Goal: Transaction & Acquisition: Purchase product/service

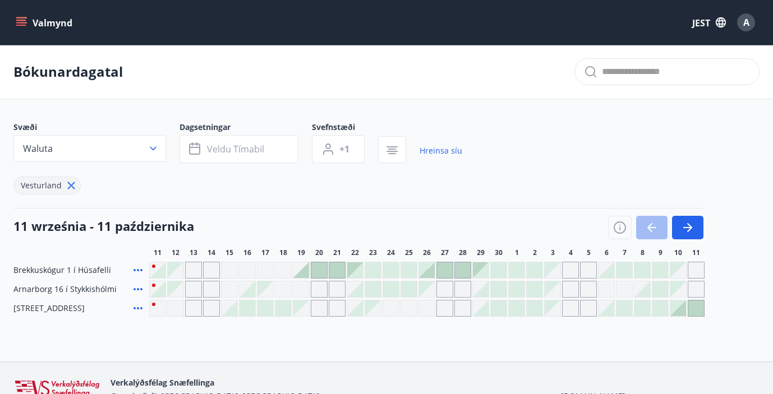
scroll to position [3, 0]
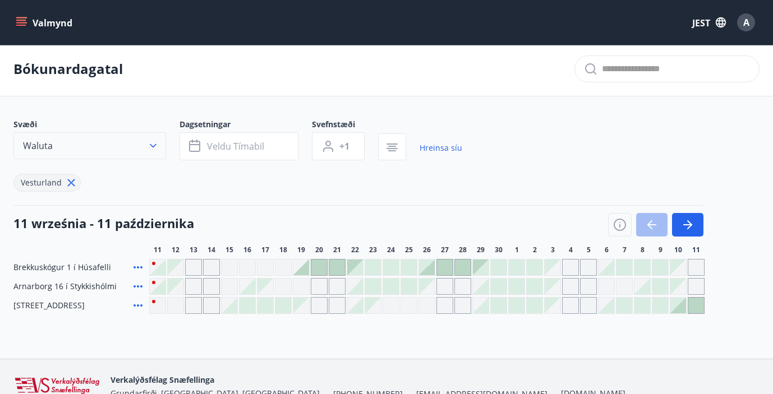
click at [155, 142] on icon "button" at bounding box center [152, 145] width 11 height 11
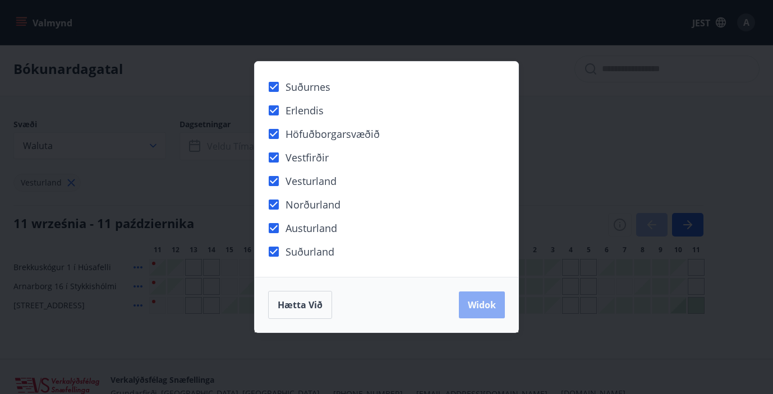
click at [475, 310] on font "Widok" at bounding box center [482, 305] width 28 height 12
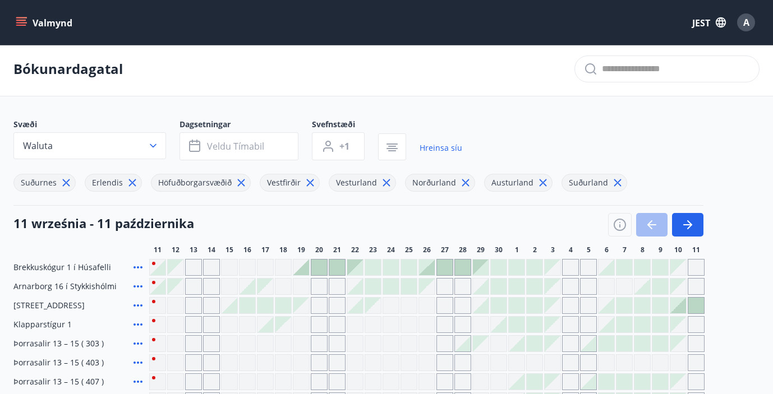
click at [484, 107] on main "Bókunardagatal Svæði Waluta Dagsetningar Veldu tímabil Svefnstæði +1 Hreinsa sí…" at bounding box center [386, 225] width 773 height 367
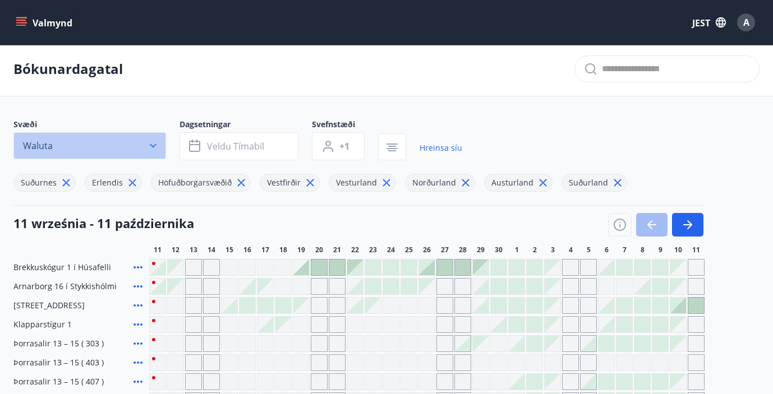
click at [148, 142] on icon "button" at bounding box center [152, 145] width 11 height 11
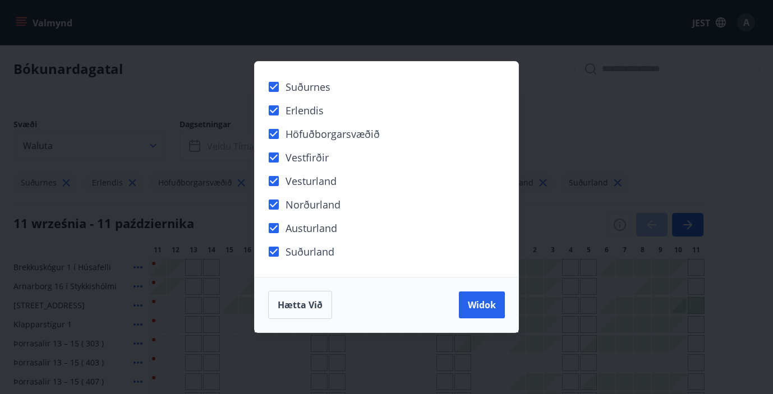
click at [148, 142] on div "Suðurnes Erlendis Höfuðborgarsvæðið [GEOGRAPHIC_DATA] [GEOGRAPHIC_DATA] [GEOGRA…" at bounding box center [386, 197] width 773 height 394
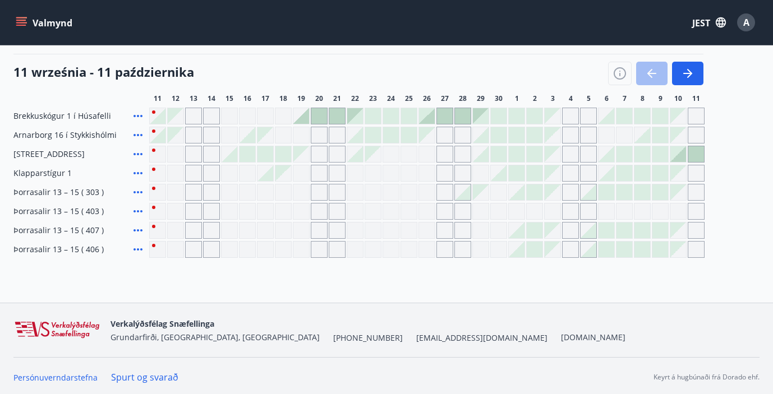
scroll to position [155, 0]
click at [372, 114] on div at bounding box center [373, 116] width 16 height 16
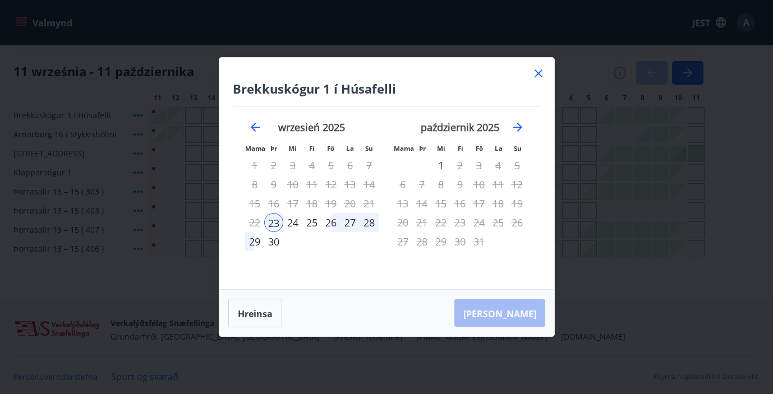
click at [537, 71] on icon at bounding box center [538, 73] width 13 height 13
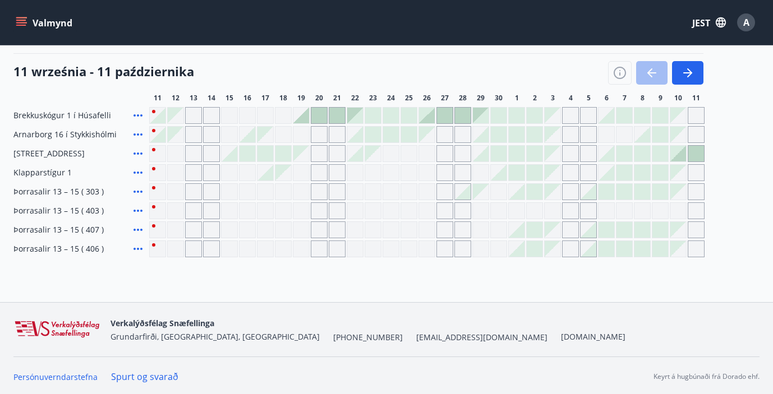
click at [371, 226] on div "Gráir dagar eru ekki bókanlegir" at bounding box center [372, 229] width 17 height 17
click at [357, 221] on div "Brekkuskógur 1 í Húsafelli Arnarborg 16 í Stykkishólmi Svignaskarð 31 w [GEOGRA…" at bounding box center [386, 182] width 746 height 150
click at [336, 223] on div "Gráir dagar eru ekki bókanlegir" at bounding box center [337, 229] width 17 height 17
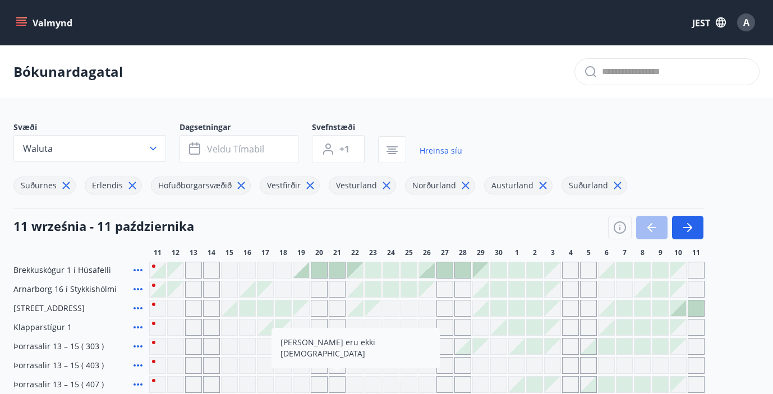
scroll to position [0, 0]
click at [22, 32] on button "Valmynd" at bounding box center [44, 22] width 63 height 20
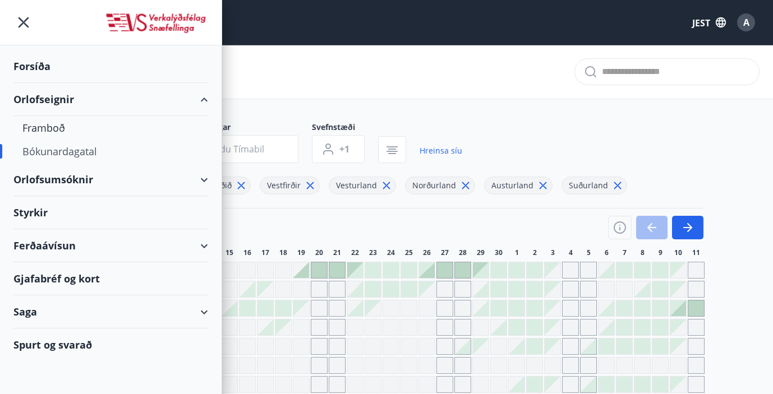
click at [261, 76] on div "Bókunardagatal" at bounding box center [386, 72] width 773 height 54
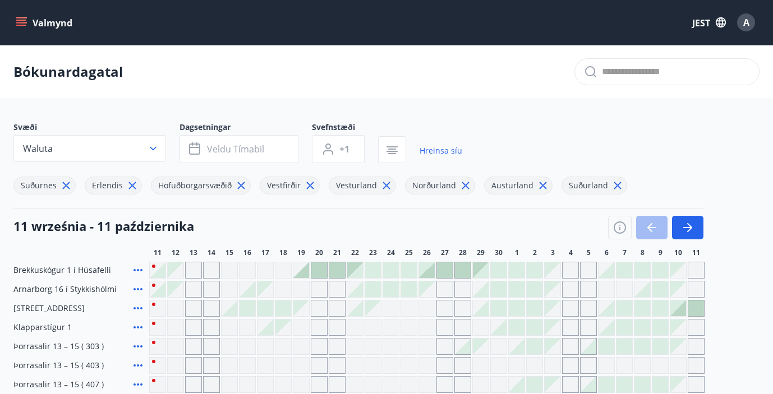
click at [20, 17] on icon "menu" at bounding box center [22, 17] width 12 height 1
click at [241, 53] on div "Bókunardagatal" at bounding box center [386, 72] width 773 height 54
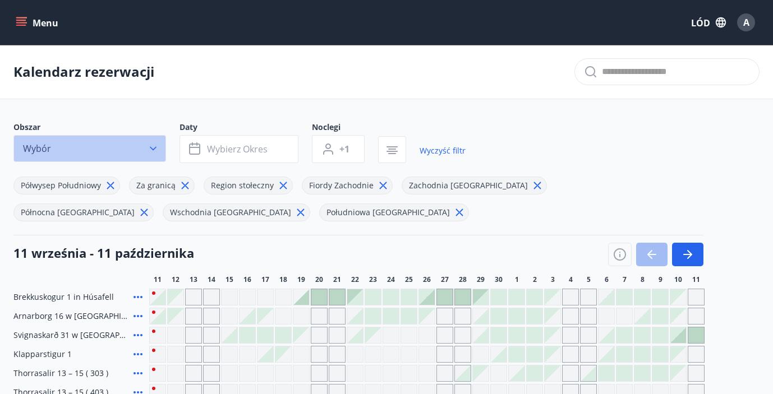
click at [61, 144] on button "Wybór" at bounding box center [89, 148] width 153 height 27
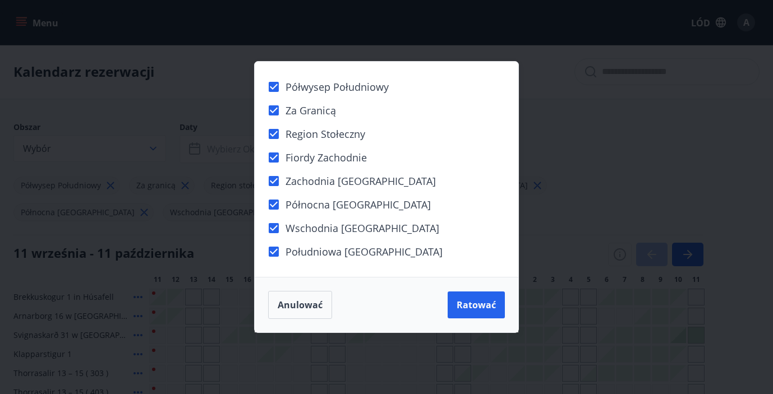
click at [58, 81] on div "Półwysep Południowy Za granicą Region stołeczny [GEOGRAPHIC_DATA] Zachodnia [GE…" at bounding box center [386, 197] width 773 height 394
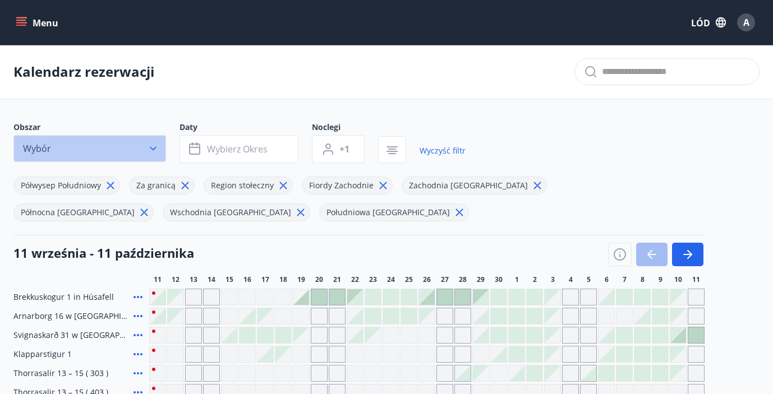
click at [63, 139] on button "Wybór" at bounding box center [89, 148] width 153 height 27
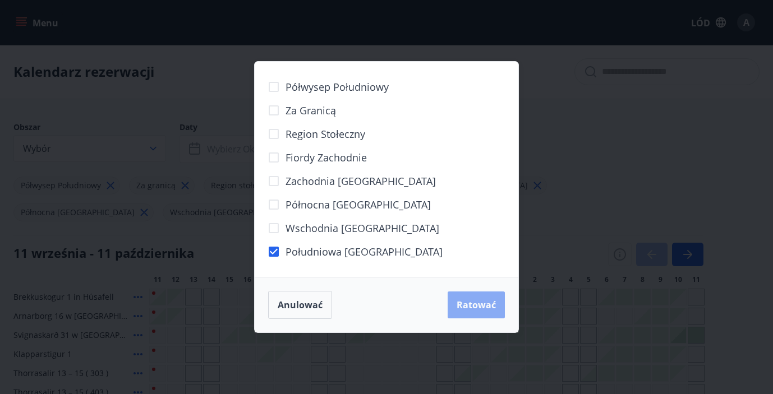
click at [471, 306] on font "Ratować" at bounding box center [475, 305] width 39 height 12
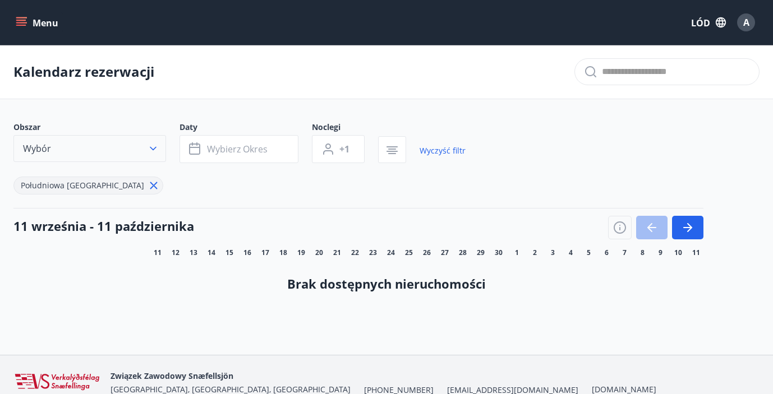
click at [115, 140] on button "Wybór" at bounding box center [89, 148] width 153 height 27
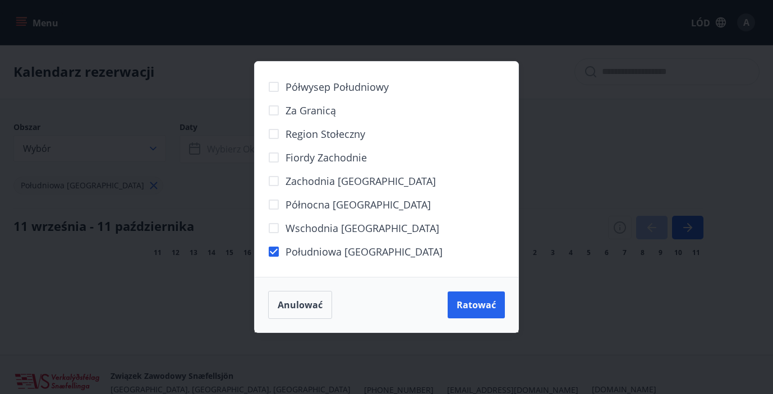
click at [292, 78] on label "Półwysep Południowy" at bounding box center [325, 87] width 127 height 24
click at [481, 297] on button "Ratować" at bounding box center [475, 305] width 57 height 27
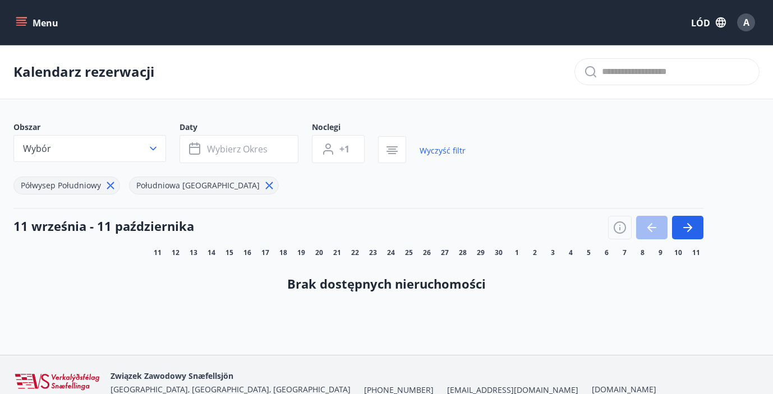
click at [25, 17] on icon "menu" at bounding box center [21, 22] width 11 height 11
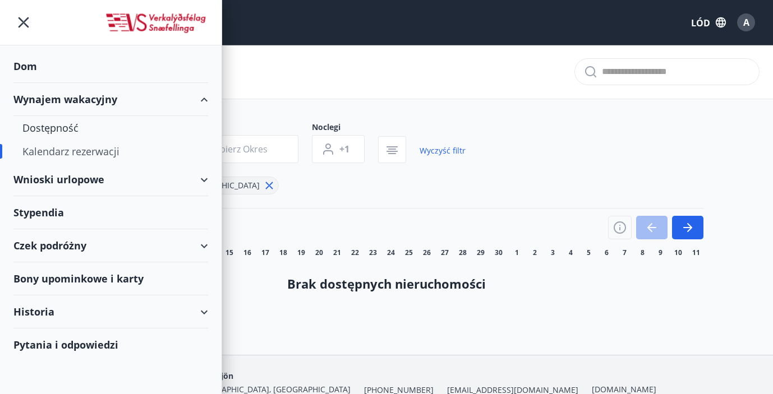
click at [208, 181] on icon at bounding box center [203, 179] width 13 height 13
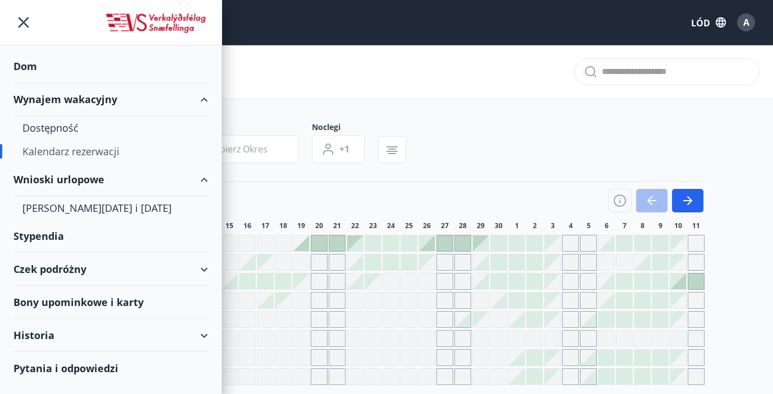
click at [204, 271] on div "Czek podróżny" at bounding box center [110, 269] width 195 height 33
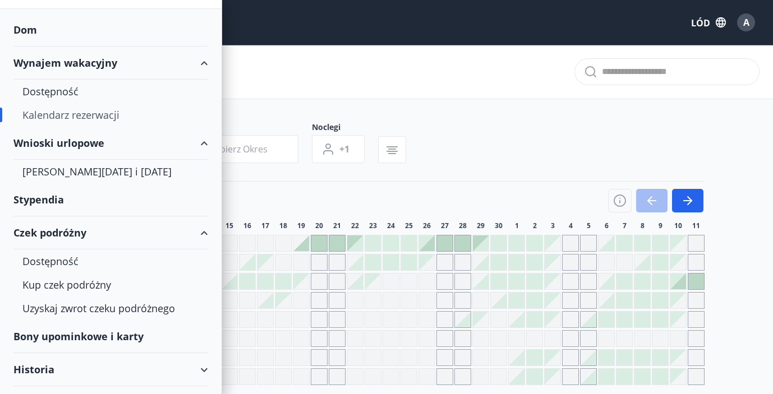
scroll to position [61, 0]
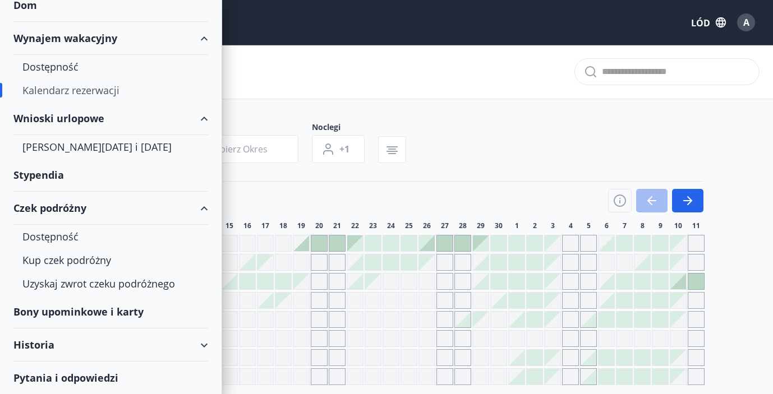
click at [58, 207] on font "Czek podróżny" at bounding box center [49, 207] width 73 height 13
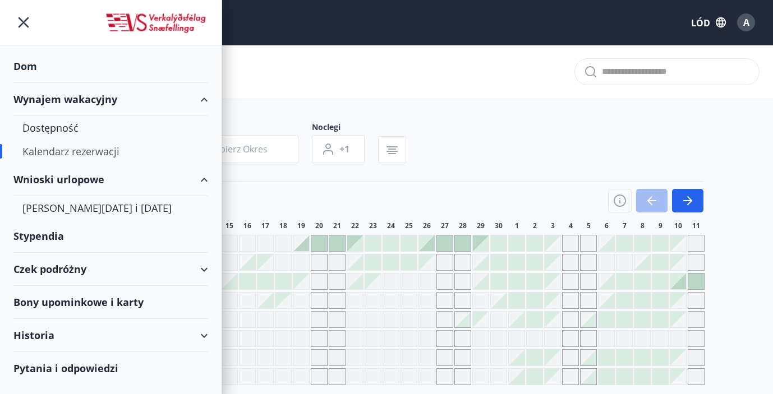
scroll to position [0, 0]
click at [54, 266] on font "Czek podróżny" at bounding box center [49, 268] width 73 height 13
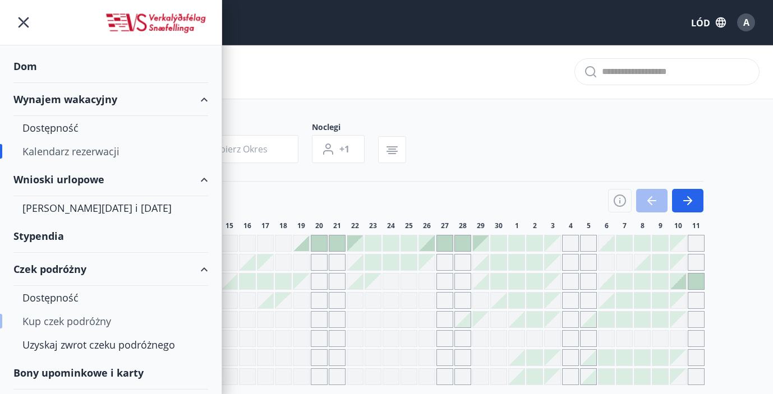
click at [63, 326] on font "Kup czek podróżny" at bounding box center [66, 321] width 89 height 13
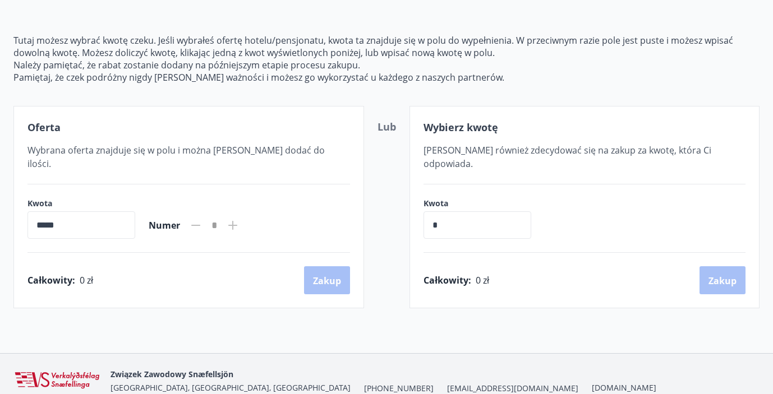
scroll to position [11, 0]
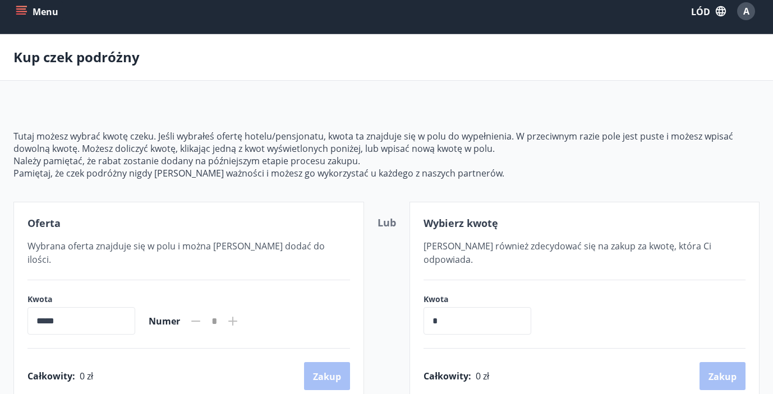
click at [27, 13] on button "Menu" at bounding box center [37, 11] width 49 height 20
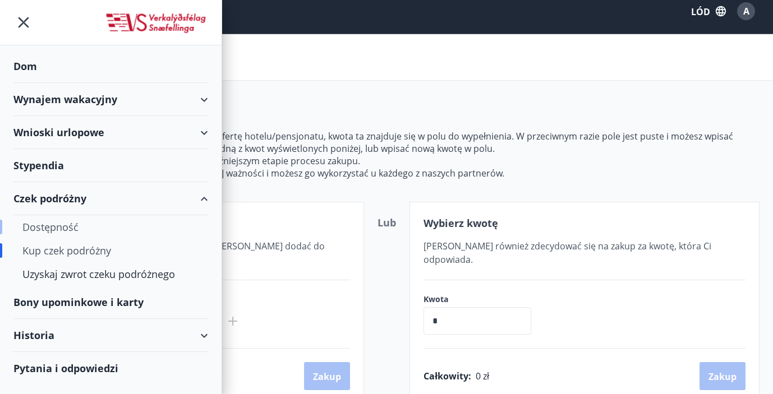
click at [64, 227] on font "Dostępność" at bounding box center [50, 226] width 56 height 13
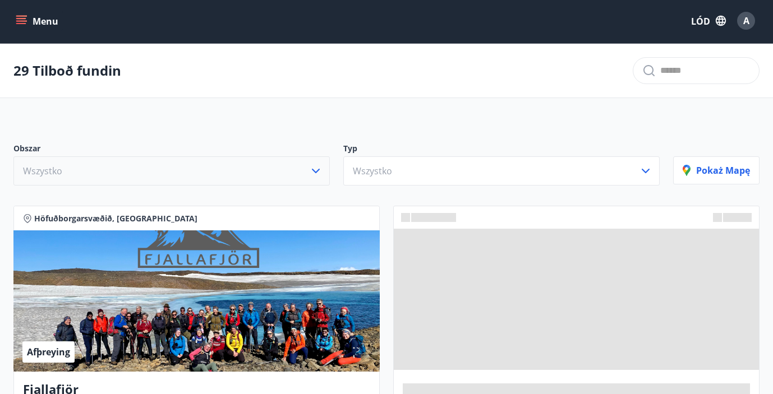
scroll to position [11, 0]
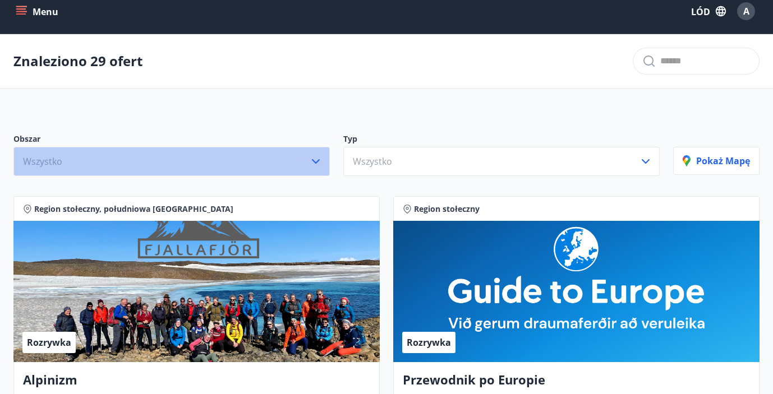
click at [317, 157] on icon "button" at bounding box center [315, 161] width 13 height 13
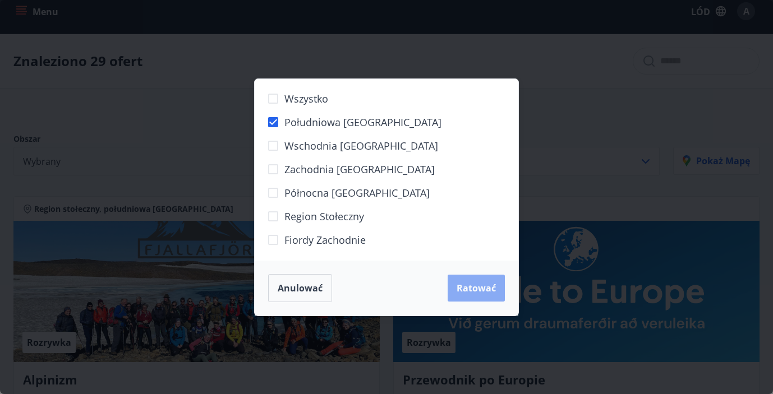
click at [479, 295] on button "Ratować" at bounding box center [475, 288] width 57 height 27
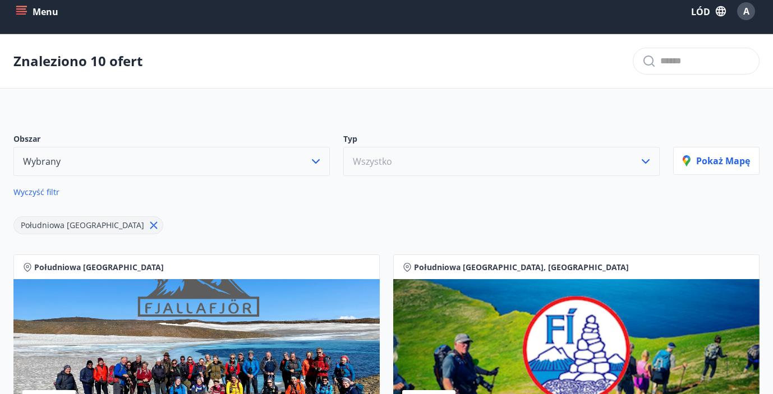
click at [446, 161] on button "Wszystko" at bounding box center [501, 161] width 316 height 29
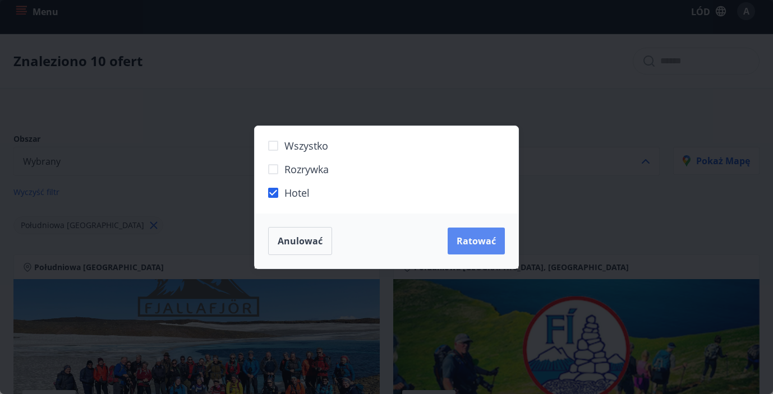
click at [487, 235] on font "Ratować" at bounding box center [475, 241] width 39 height 12
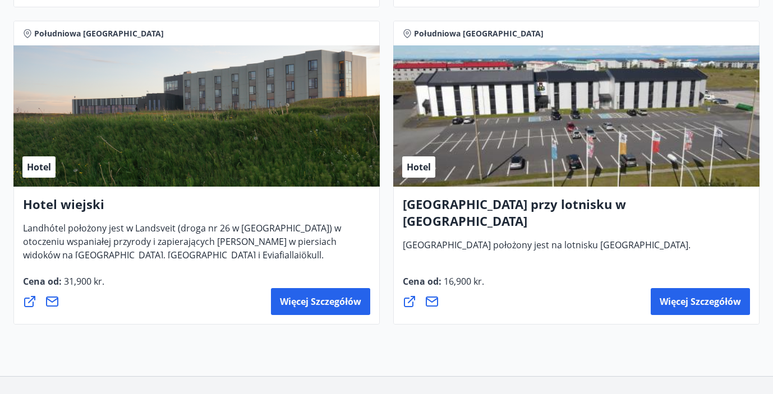
scroll to position [1195, 0]
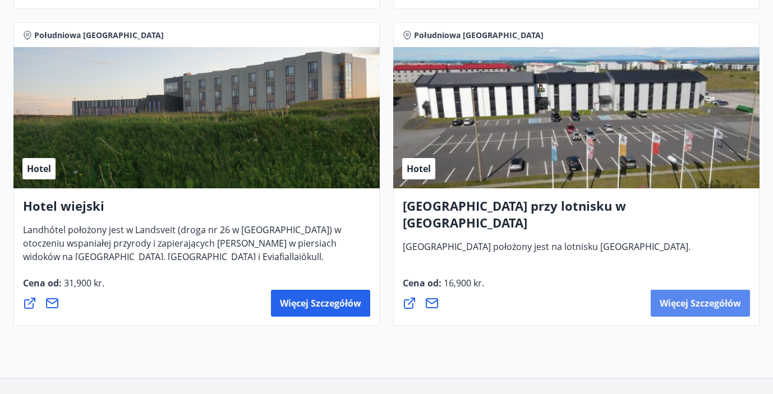
click at [688, 298] on font "Więcej szczegółów" at bounding box center [699, 303] width 81 height 12
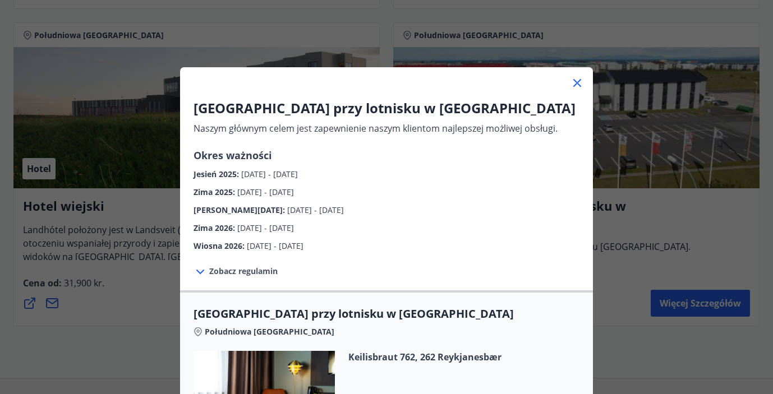
click at [646, 247] on div "Hotel Konvin przy lotnisku w Keflaviku Naszym głównym celem jest zapewnienie na…" at bounding box center [386, 197] width 773 height 394
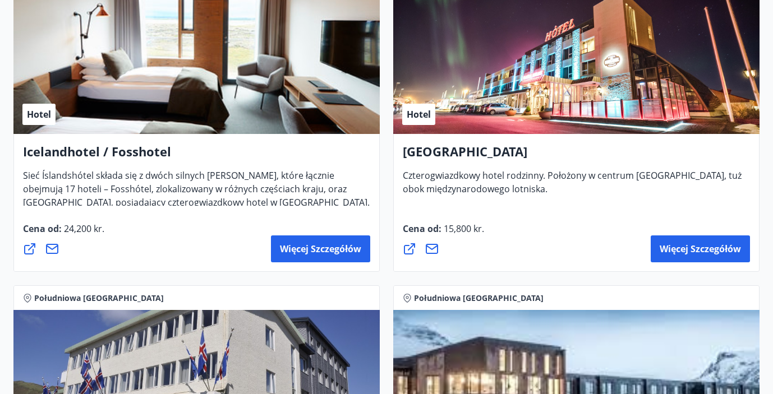
scroll to position [611, 0]
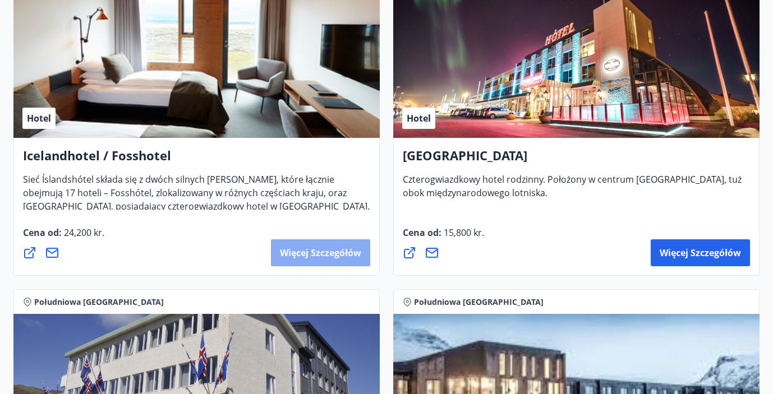
click at [311, 256] on font "Więcej szczegółów" at bounding box center [320, 253] width 81 height 12
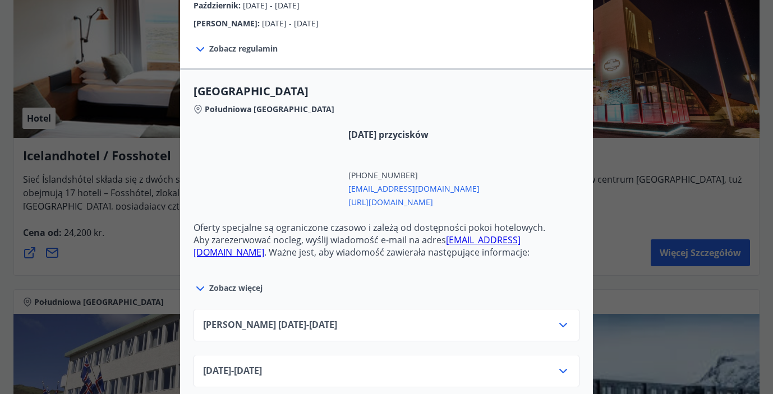
scroll to position [354, 0]
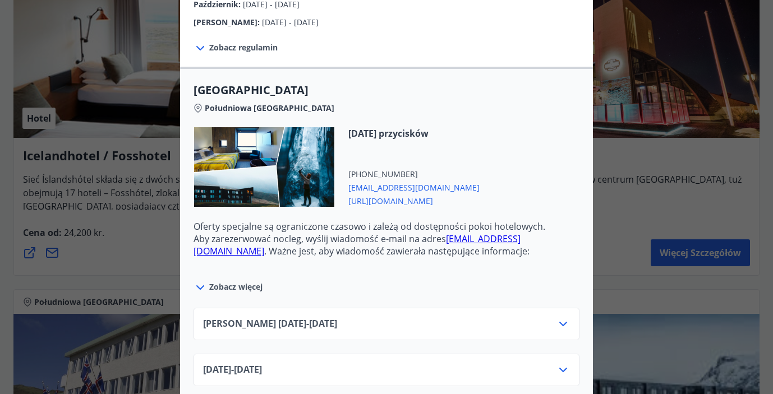
click at [200, 281] on icon at bounding box center [199, 287] width 13 height 13
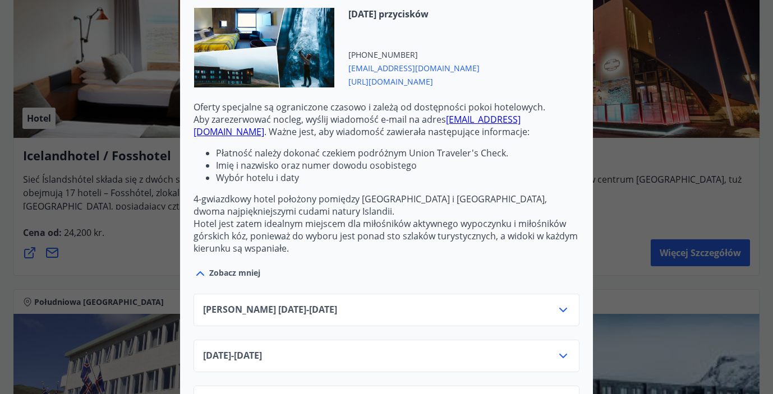
scroll to position [474, 0]
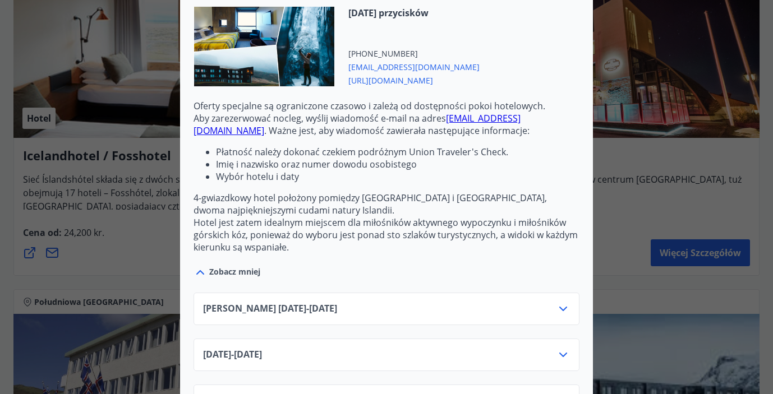
click at [599, 236] on div "Icelandhotel / Fosshotel Voucherów podróżnych nie można używać do rezerwacji do…" at bounding box center [386, 197] width 773 height 394
